Goal: Find specific page/section: Find specific page/section

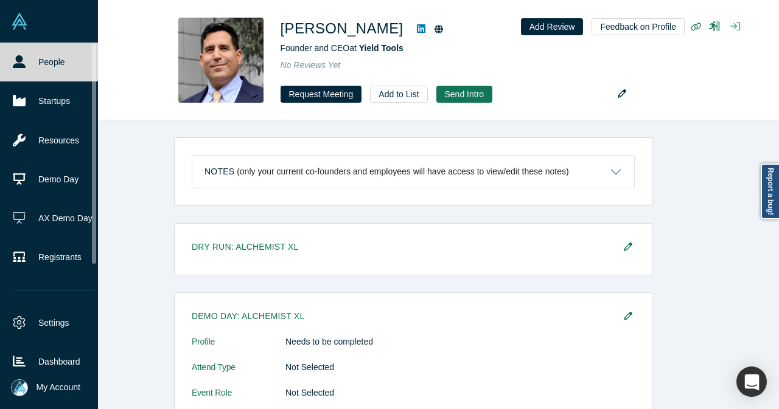
scroll to position [730, 0]
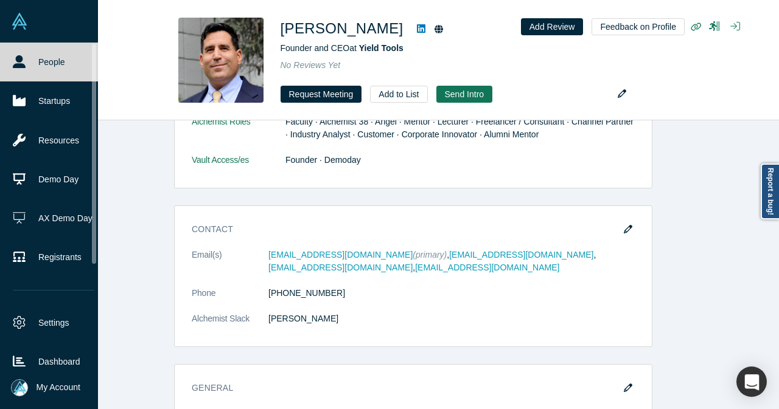
click at [31, 60] on link "People" at bounding box center [53, 62] width 107 height 39
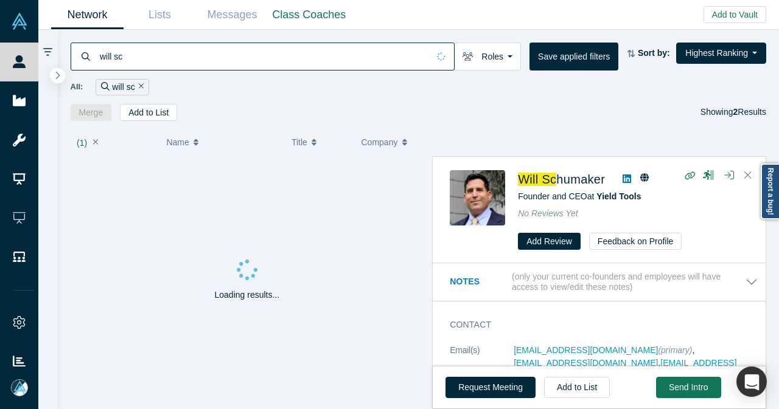
click at [294, 53] on input "will sc" at bounding box center [264, 56] width 330 height 29
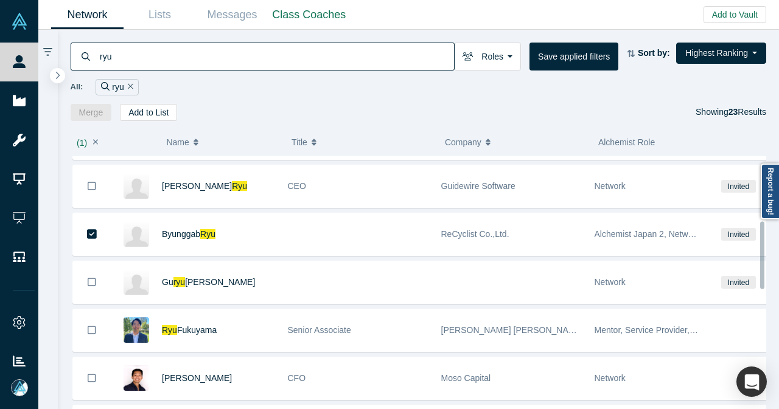
scroll to position [243, 0]
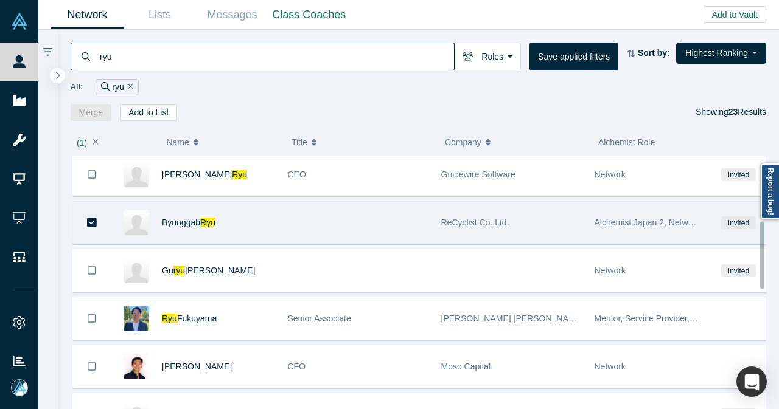
type input "ryu"
click at [267, 216] on div "Byunggab Ryu" at bounding box center [218, 223] width 113 height 42
